Goal: Information Seeking & Learning: Learn about a topic

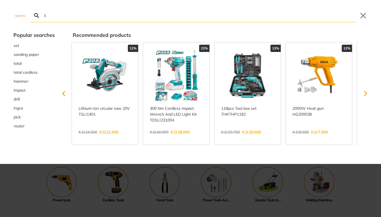
type input "lo"
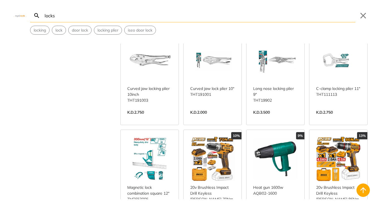
scroll to position [251, 0]
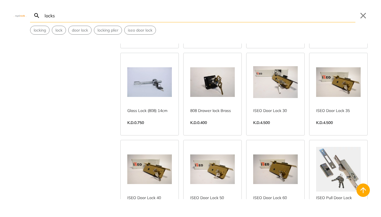
scroll to position [752, 0]
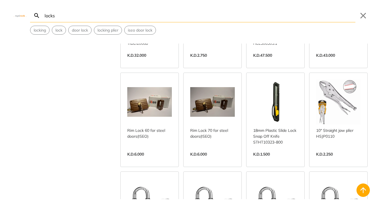
scroll to position [1254, 0]
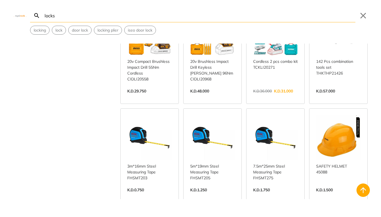
scroll to position [1756, 0]
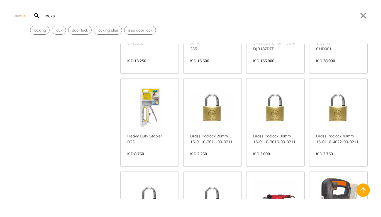
scroll to position [2257, 0]
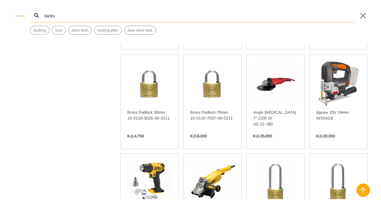
scroll to position [2369, 0]
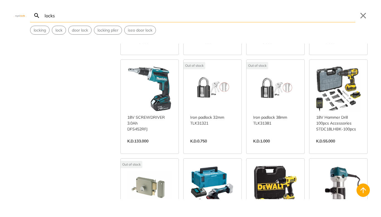
scroll to position [3316, 0]
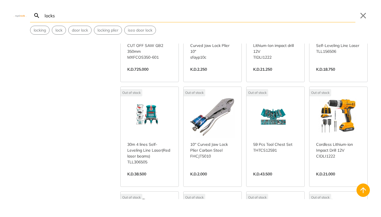
scroll to position [3567, 0]
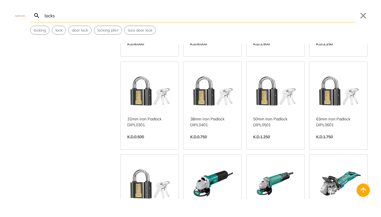
scroll to position [1141, 0]
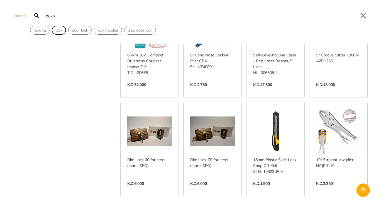
click at [60, 31] on span "lock" at bounding box center [58, 30] width 7 height 6
type input "lock"
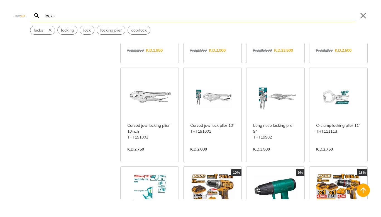
scroll to position [195, 0]
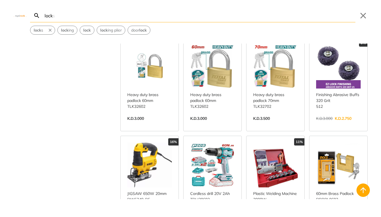
scroll to position [780, 0]
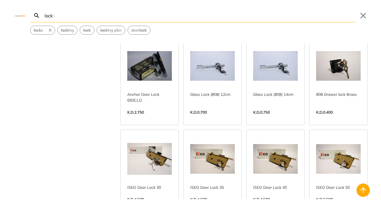
scroll to position [1254, 0]
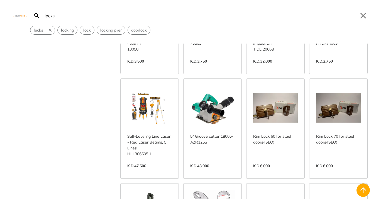
scroll to position [1644, 0]
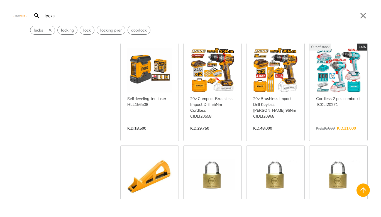
scroll to position [2174, 0]
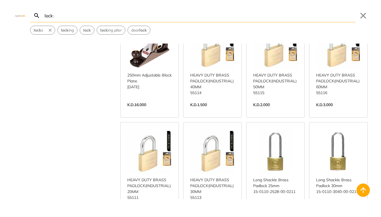
scroll to position [2592, 0]
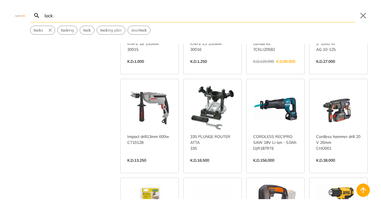
scroll to position [3288, 0]
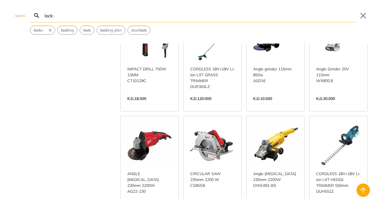
scroll to position [3706, 0]
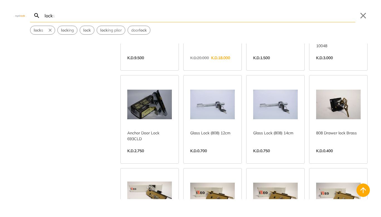
scroll to position [1170, 0]
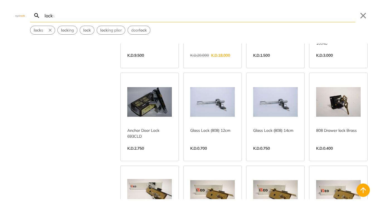
click at [212, 154] on link "View more →" at bounding box center [212, 154] width 45 height 0
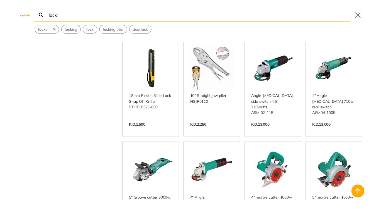
scroll to position [1784, 0]
